Goal: Find contact information: Find contact information

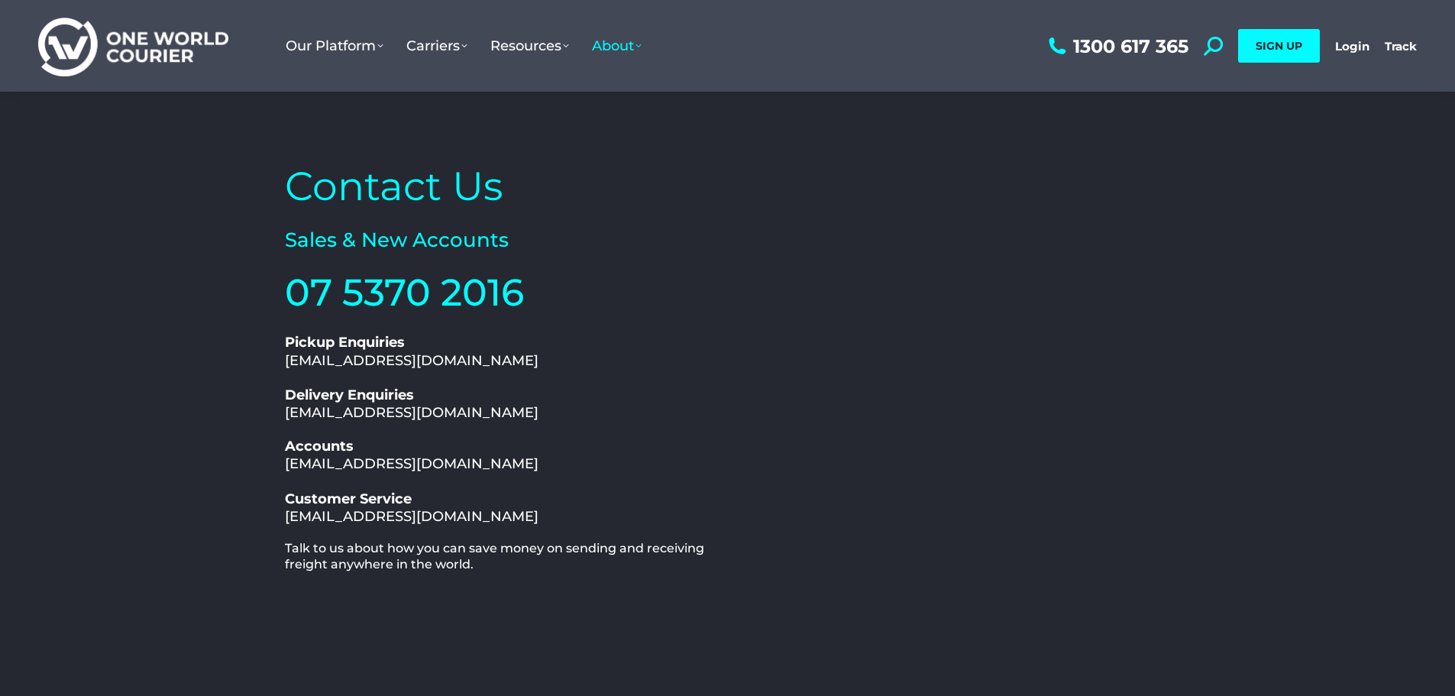
click at [1334, 350] on div "Contact Us Sales & New Accounts 07 5370 2016 1300 617 365 Pickup Enquiries [EMA…" at bounding box center [727, 468] width 1455 height 753
click at [1307, 302] on div "Contact Us Sales & New Accounts 07 5370 2016 1300 617 365 Pickup Enquiries [EMA…" at bounding box center [727, 468] width 1455 height 753
click at [1345, 331] on div "Contact Us Sales & New Accounts 07 5370 2016 1300 617 365 Pickup Enquiries [EMA…" at bounding box center [727, 468] width 1455 height 753
click at [1267, 352] on div "Contact Us Sales & New Accounts 07 5370 2016 1300 617 365 Pickup Enquiries [EMA…" at bounding box center [727, 468] width 1455 height 753
click at [348, 183] on h2 "Contact Us" at bounding box center [502, 186] width 435 height 52
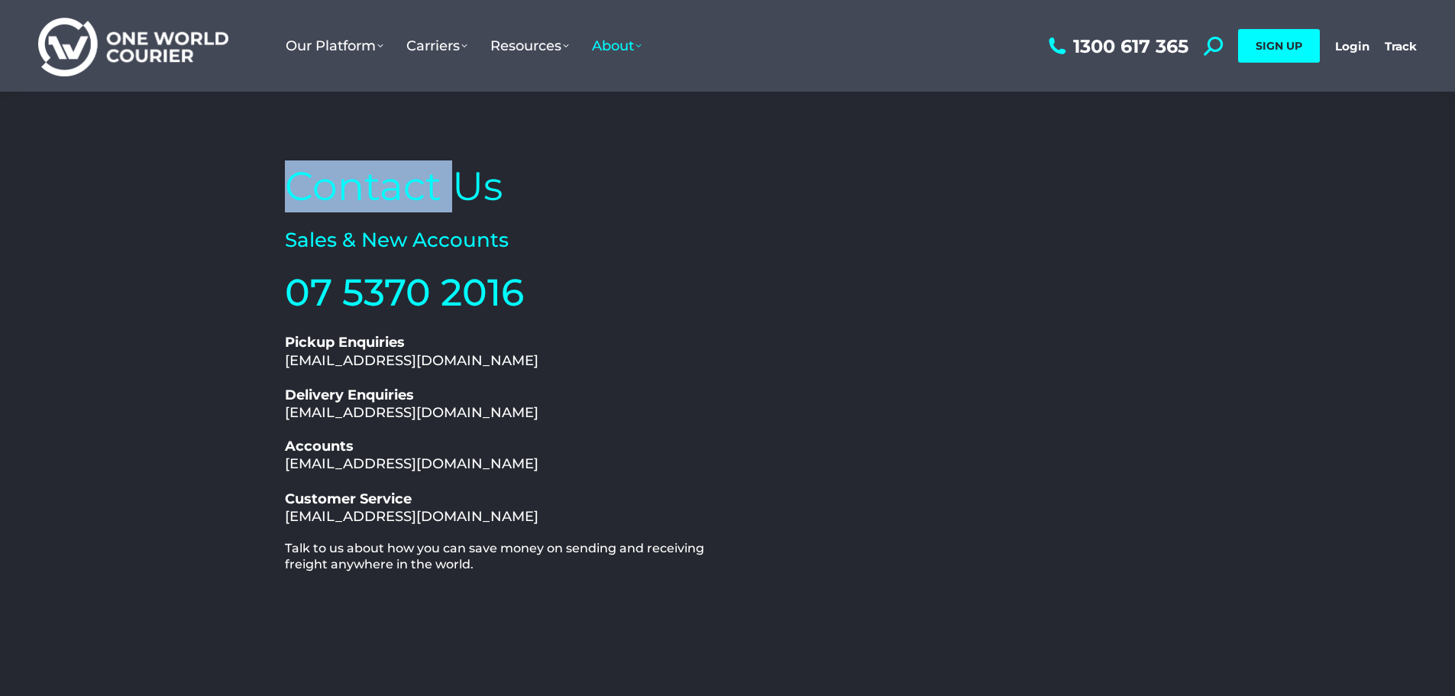
click at [348, 183] on h2 "Contact Us" at bounding box center [502, 186] width 435 height 52
click at [347, 183] on h2 "Contact Us" at bounding box center [502, 186] width 435 height 52
click at [416, 188] on h2 "Contact Us" at bounding box center [502, 186] width 435 height 52
click at [1362, 237] on div "Contact Us Sales & New Accounts 07 5370 2016 1300 617 365 Pickup Enquiries [EMA…" at bounding box center [727, 468] width 1455 height 753
click at [198, 247] on div "Contact Us Sales & New Accounts 07 5370 2016 1300 617 365 Pickup Enquiries [EMA…" at bounding box center [727, 468] width 1455 height 753
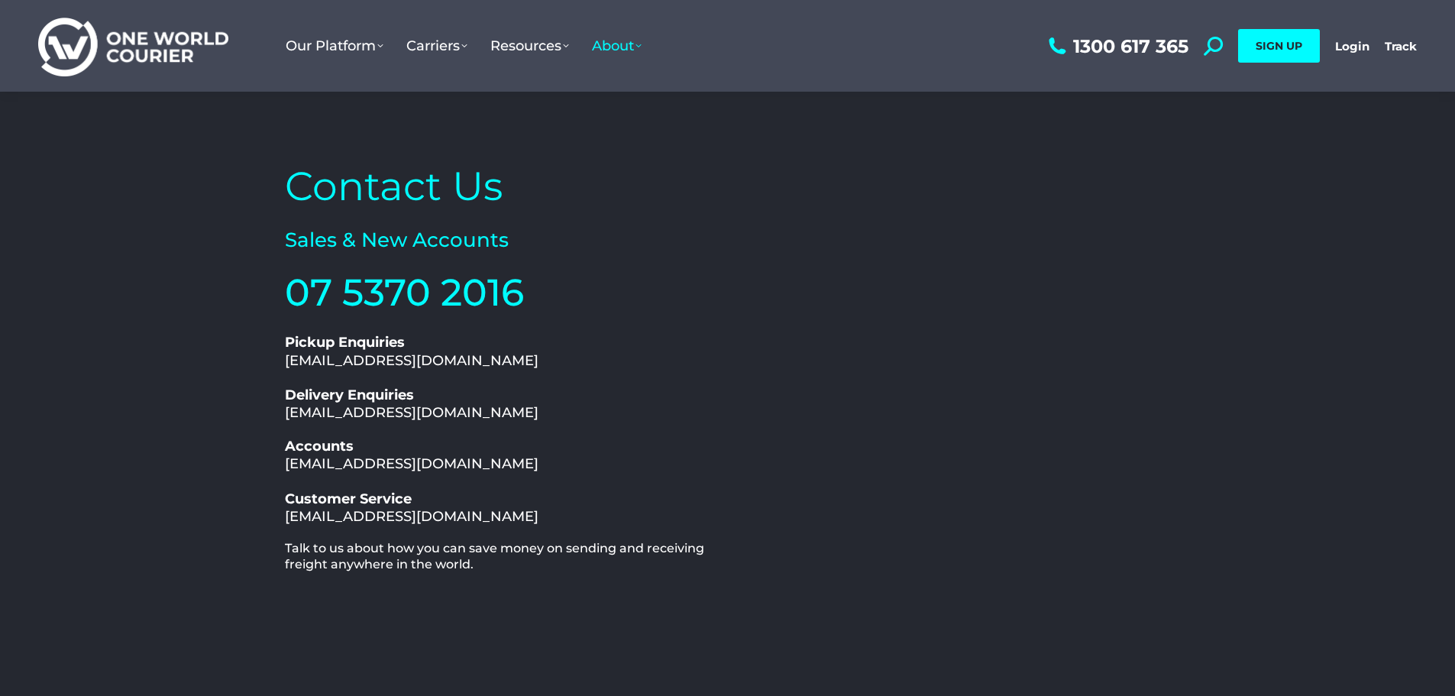
click at [1353, 222] on div "Contact Us Sales & New Accounts 07 5370 2016 1300 617 365 Pickup Enquiries [EMA…" at bounding box center [727, 468] width 1455 height 753
click at [1252, 174] on div "Contact Us Sales & New Accounts 07 5370 2016 1300 617 365 Pickup Enquiries [EMA…" at bounding box center [727, 468] width 1455 height 753
click at [379, 190] on h2 "Contact Us" at bounding box center [502, 186] width 435 height 52
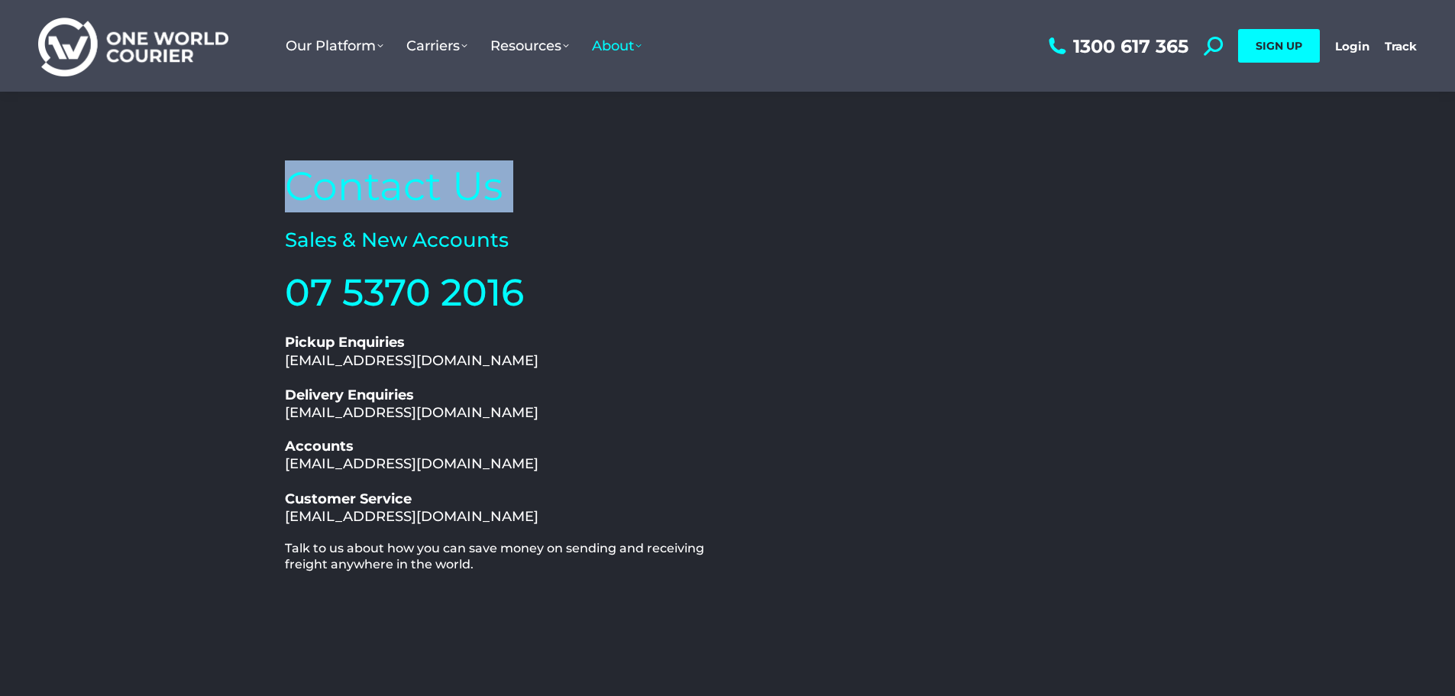
click at [379, 190] on h2 "Contact Us" at bounding box center [502, 186] width 435 height 52
click at [480, 205] on h2 "Contact Us" at bounding box center [502, 186] width 435 height 52
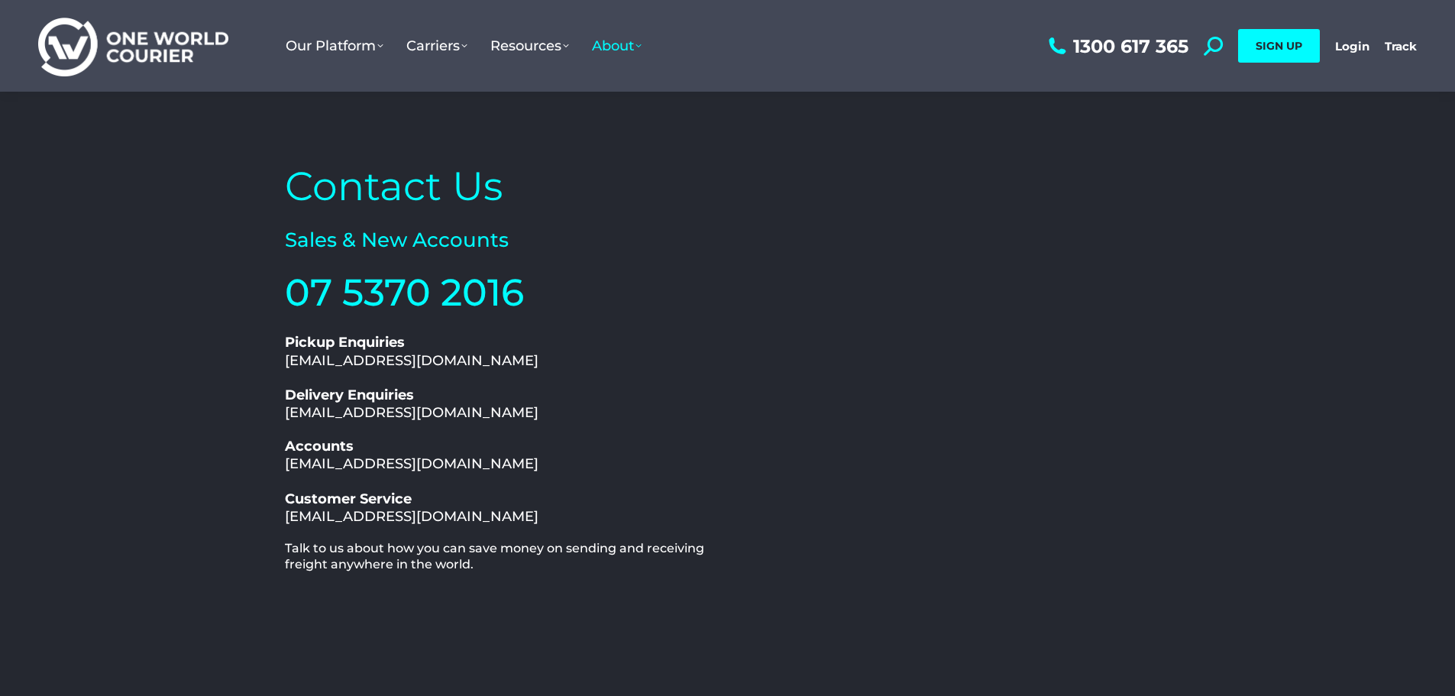
click at [308, 243] on h2 "Sales & New Accounts" at bounding box center [502, 241] width 435 height 26
click at [309, 243] on h2 "Sales & New Accounts" at bounding box center [502, 241] width 435 height 26
click at [360, 241] on h2 "Sales & New Accounts" at bounding box center [502, 241] width 435 height 26
click at [303, 281] on link "07 5370 2016" at bounding box center [404, 292] width 239 height 45
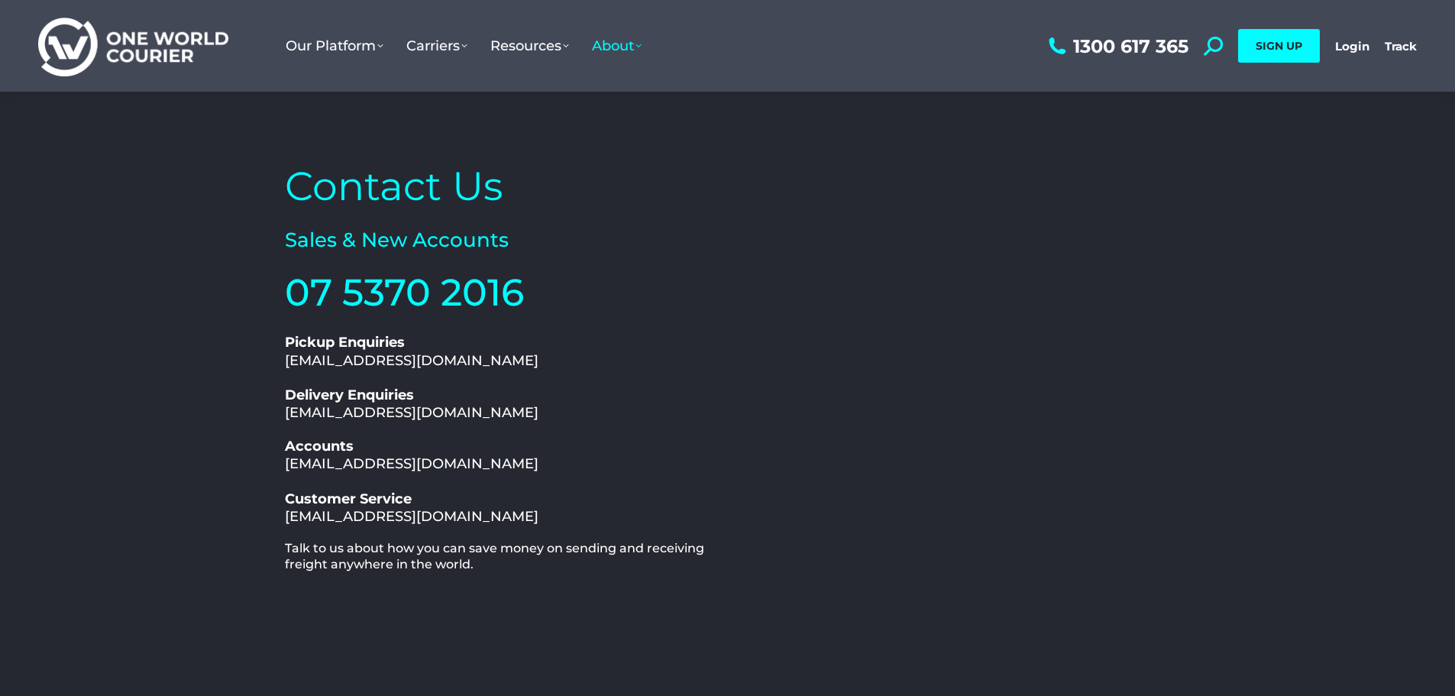
click at [1326, 312] on div "Contact Us Sales & New Accounts 07 5370 2016 1300 617 365 Pickup Enquiries [EMA…" at bounding box center [727, 468] width 1455 height 753
click at [1323, 292] on div "Contact Us Sales & New Accounts 07 5370 2016 1300 617 365 Pickup Enquiries [EMA…" at bounding box center [727, 468] width 1455 height 753
click at [134, 370] on div "Contact Us Sales & New Accounts 07 5370 2016 1300 617 365 Pickup Enquiries [EMA…" at bounding box center [727, 468] width 1455 height 753
click at [141, 362] on div "Contact Us Sales & New Accounts 07 5370 2016 1300 617 365 Pickup Enquiries [EMA…" at bounding box center [727, 468] width 1455 height 753
